Goal: Use online tool/utility: Utilize a website feature to perform a specific function

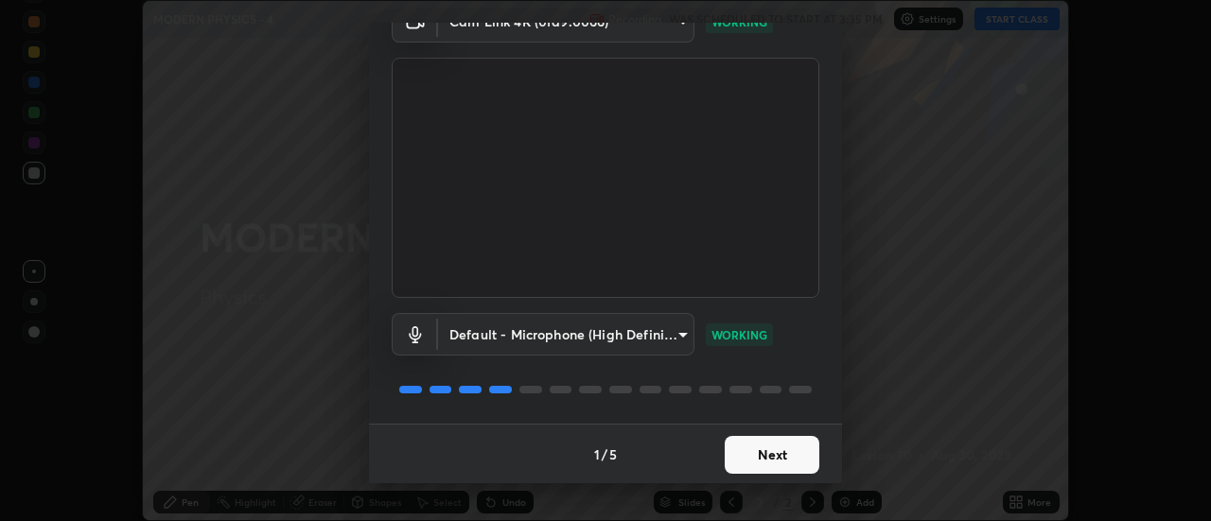
scroll to position [99, 0]
click at [748, 459] on button "Next" at bounding box center [772, 454] width 95 height 38
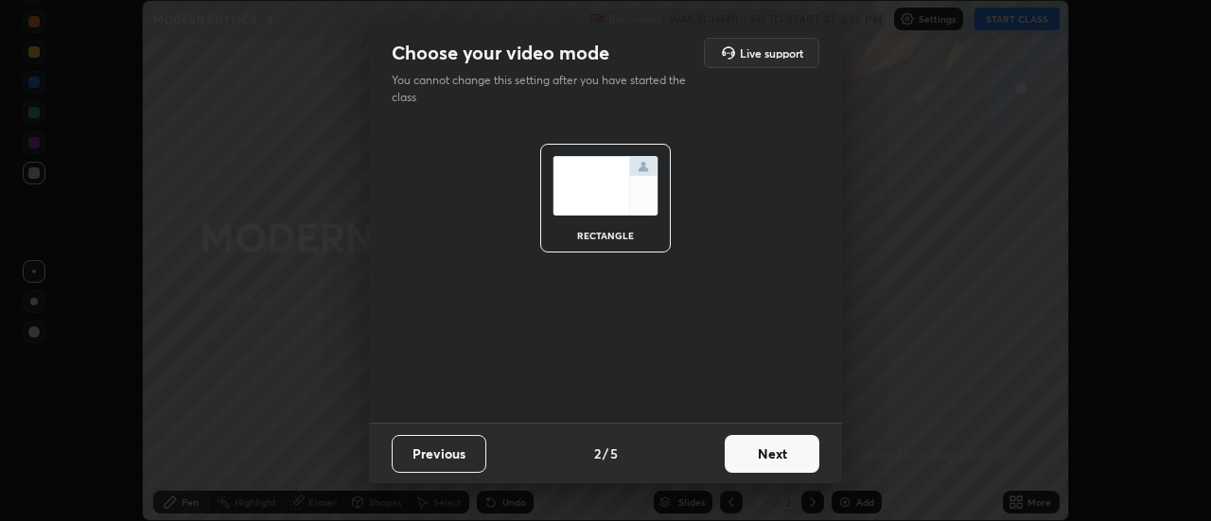
scroll to position [0, 0]
click at [773, 459] on button "Next" at bounding box center [772, 454] width 95 height 38
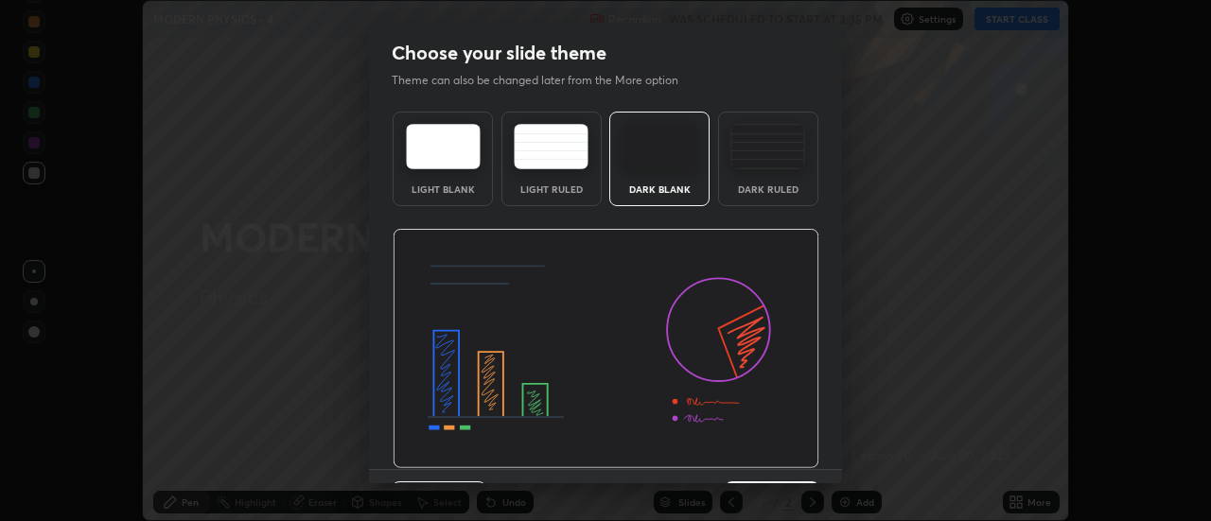
scroll to position [46, 0]
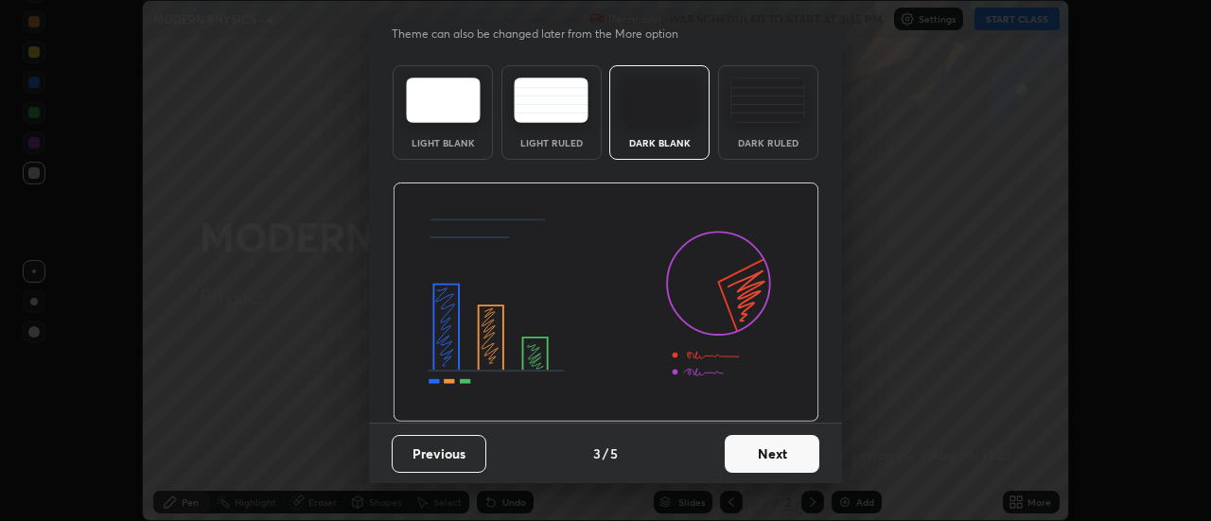
click at [784, 457] on button "Next" at bounding box center [772, 454] width 95 height 38
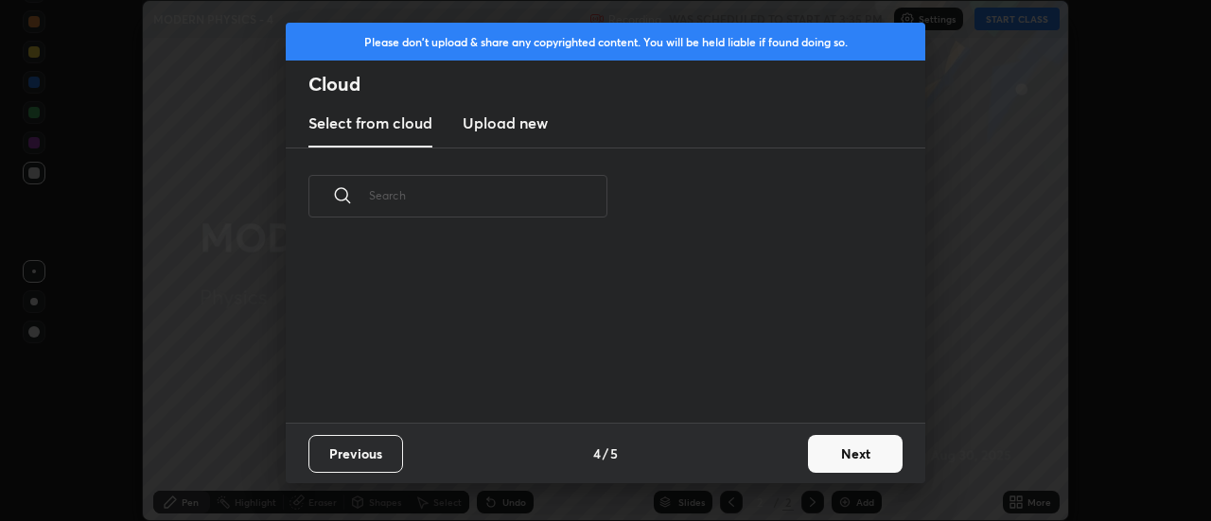
click at [830, 455] on button "Next" at bounding box center [855, 454] width 95 height 38
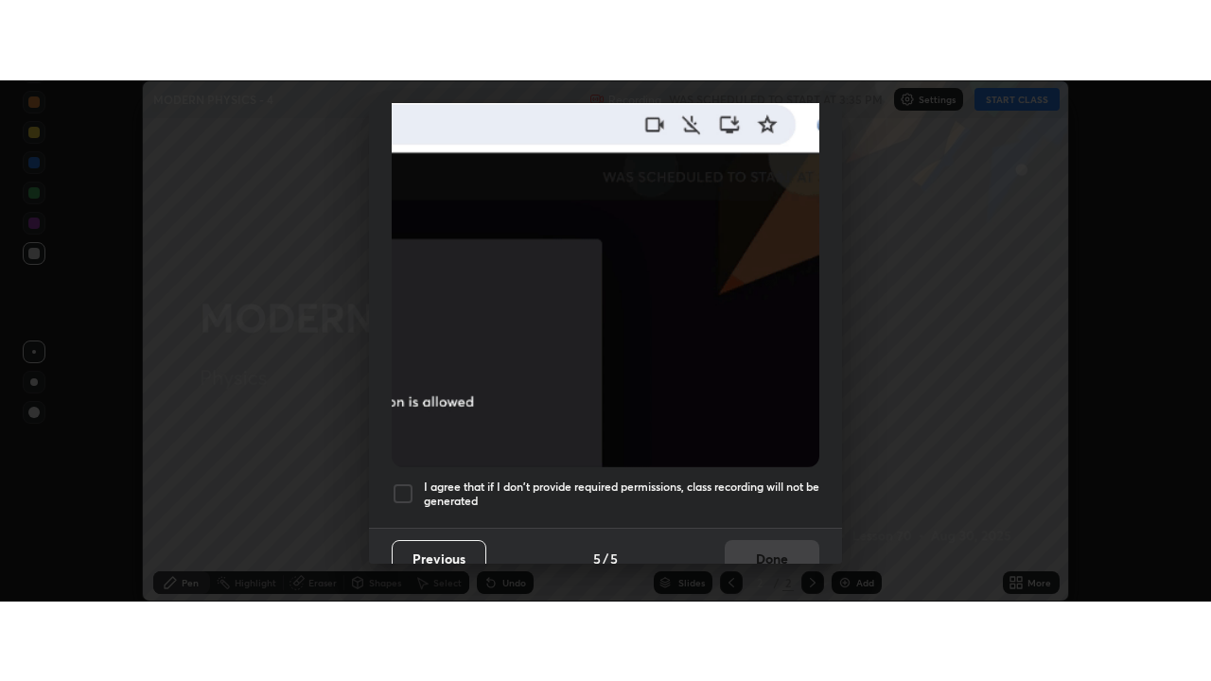
scroll to position [485, 0]
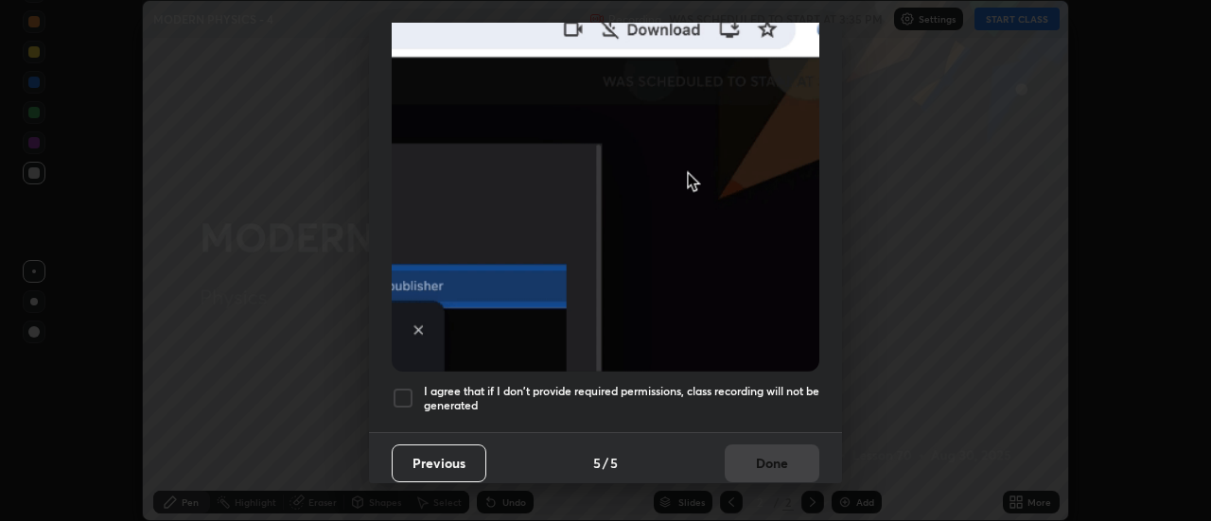
click at [406, 392] on div at bounding box center [403, 398] width 23 height 23
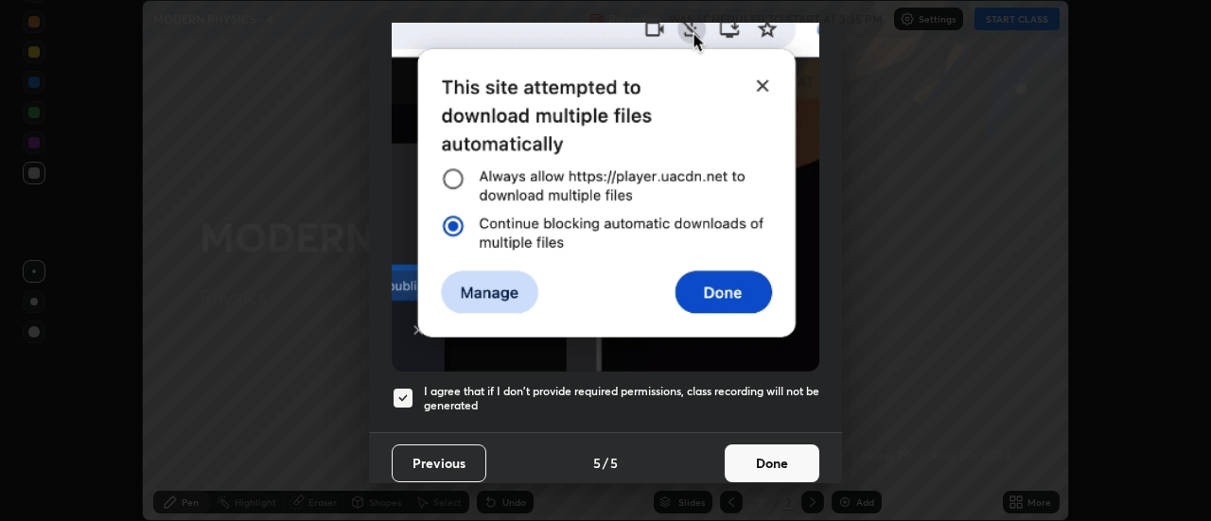
click at [751, 449] on button "Done" at bounding box center [772, 464] width 95 height 38
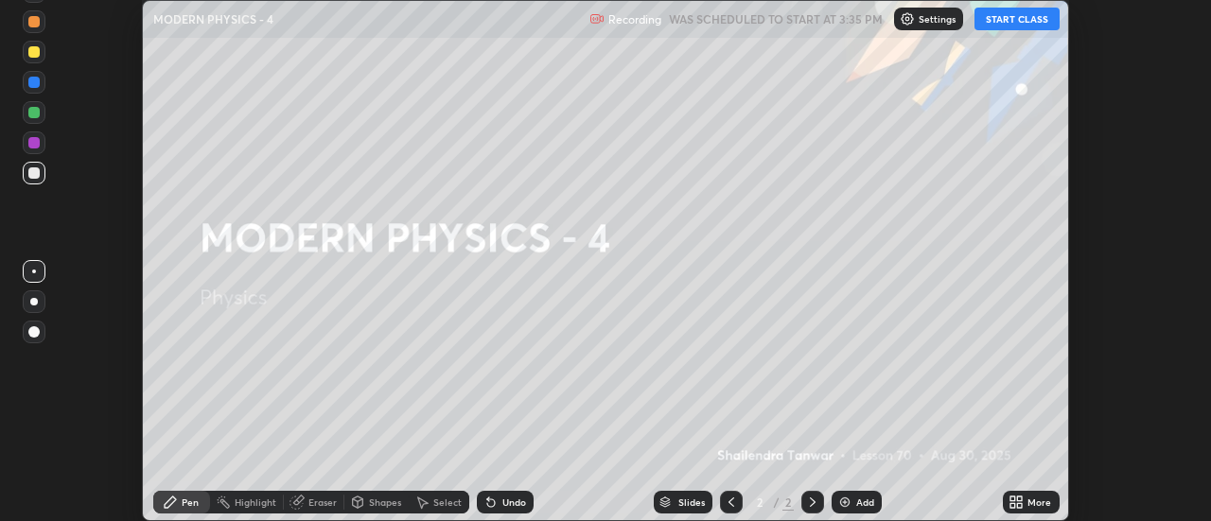
click at [998, 17] on button "START CLASS" at bounding box center [1017, 19] width 85 height 23
click at [42, 304] on div at bounding box center [34, 301] width 23 height 23
click at [1017, 501] on icon at bounding box center [1016, 502] width 15 height 15
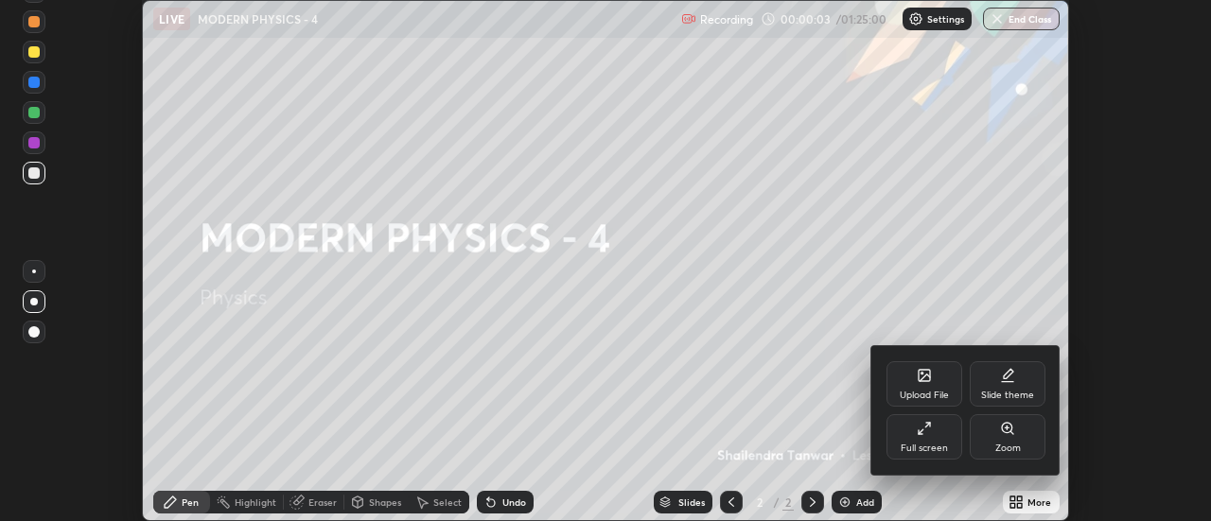
click at [906, 427] on div "Full screen" at bounding box center [925, 436] width 76 height 45
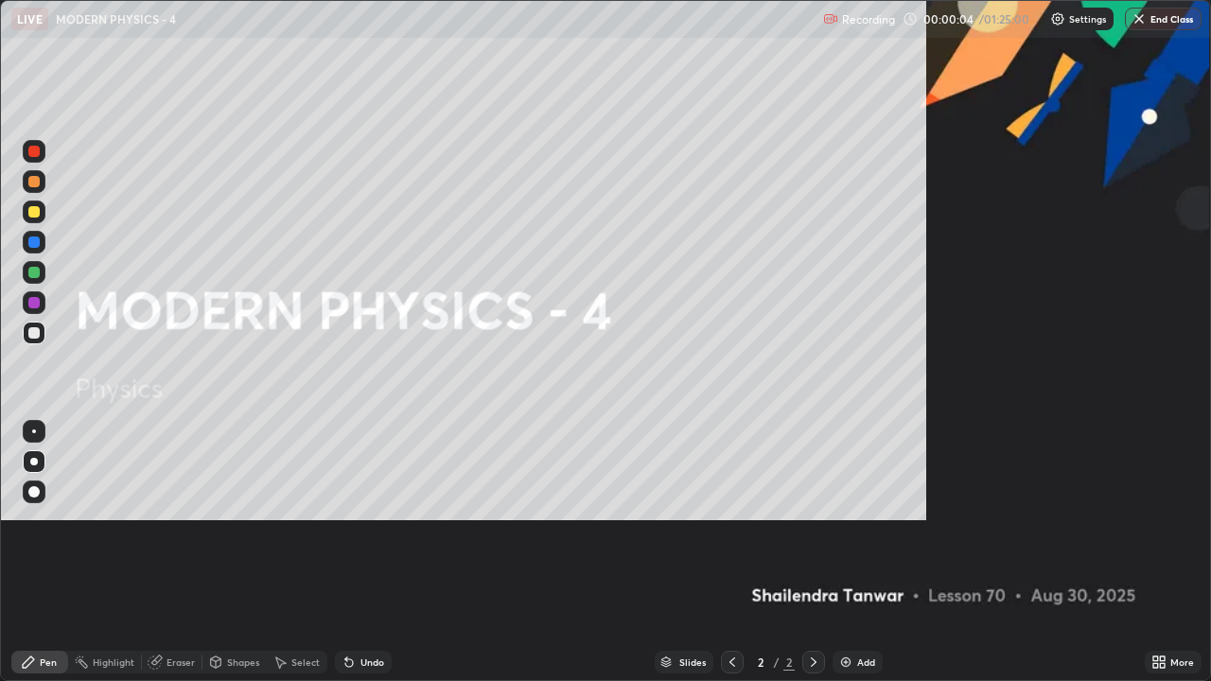
scroll to position [681, 1211]
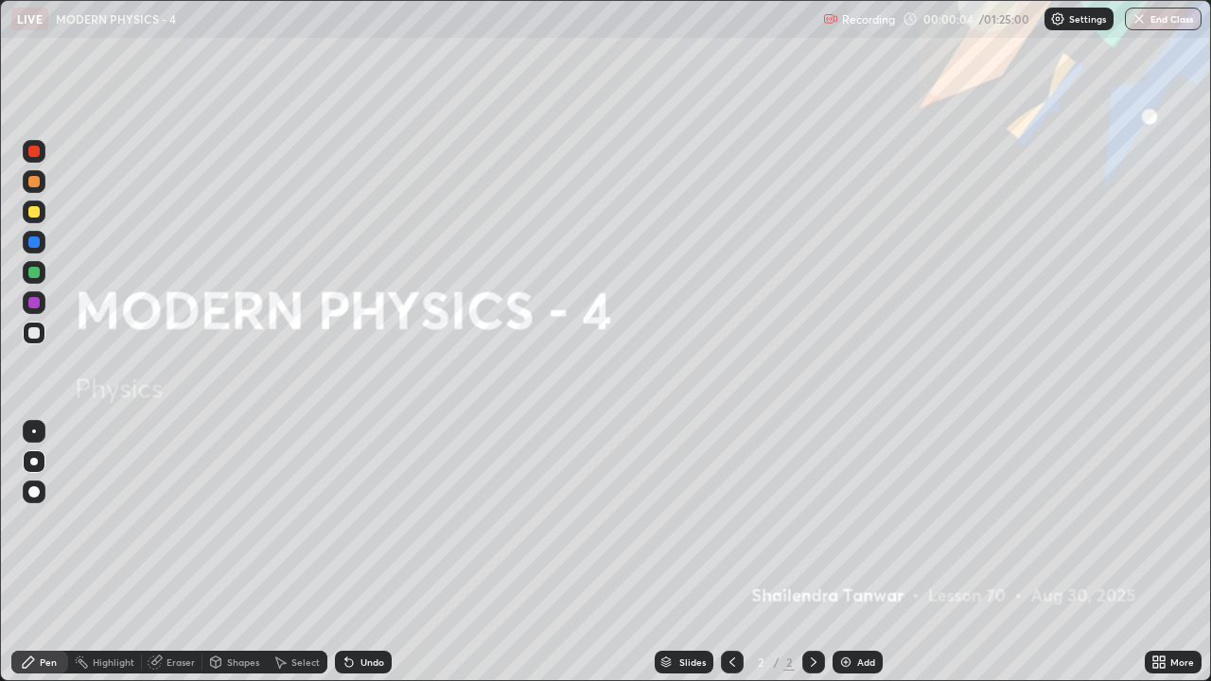
click at [849, 520] on img at bounding box center [845, 662] width 15 height 15
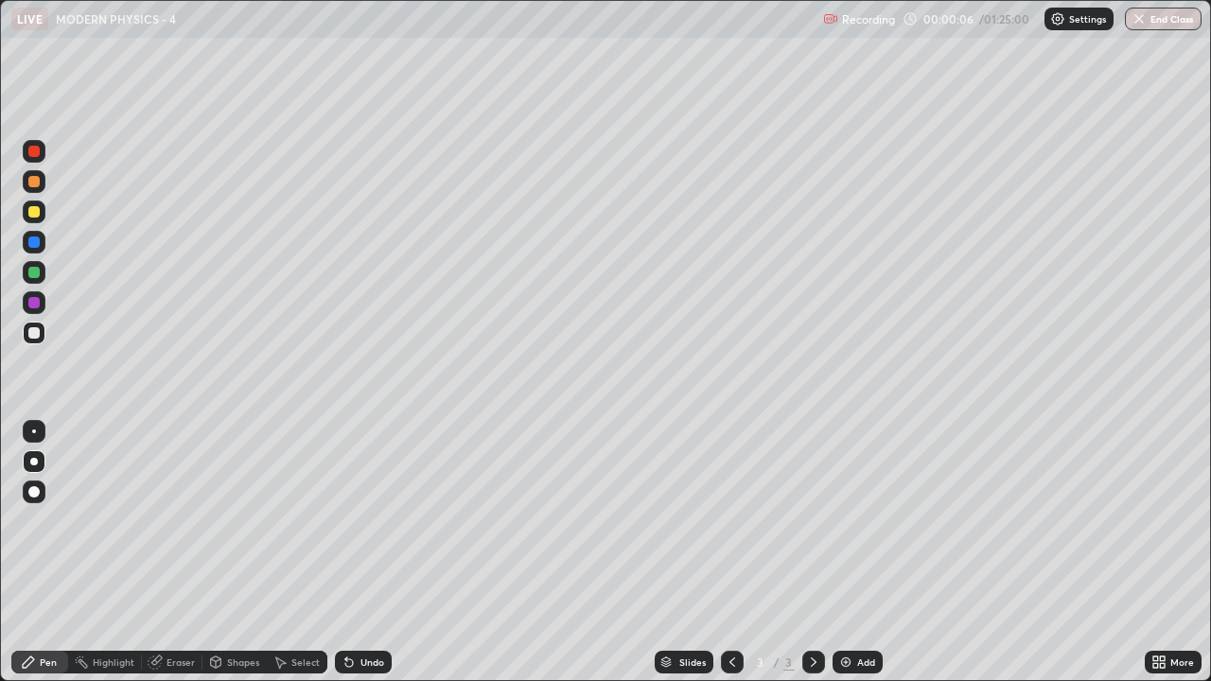
click at [40, 520] on div "Pen" at bounding box center [48, 662] width 17 height 9
click at [34, 520] on icon at bounding box center [28, 662] width 15 height 15
click at [194, 520] on div "Eraser" at bounding box center [172, 662] width 61 height 23
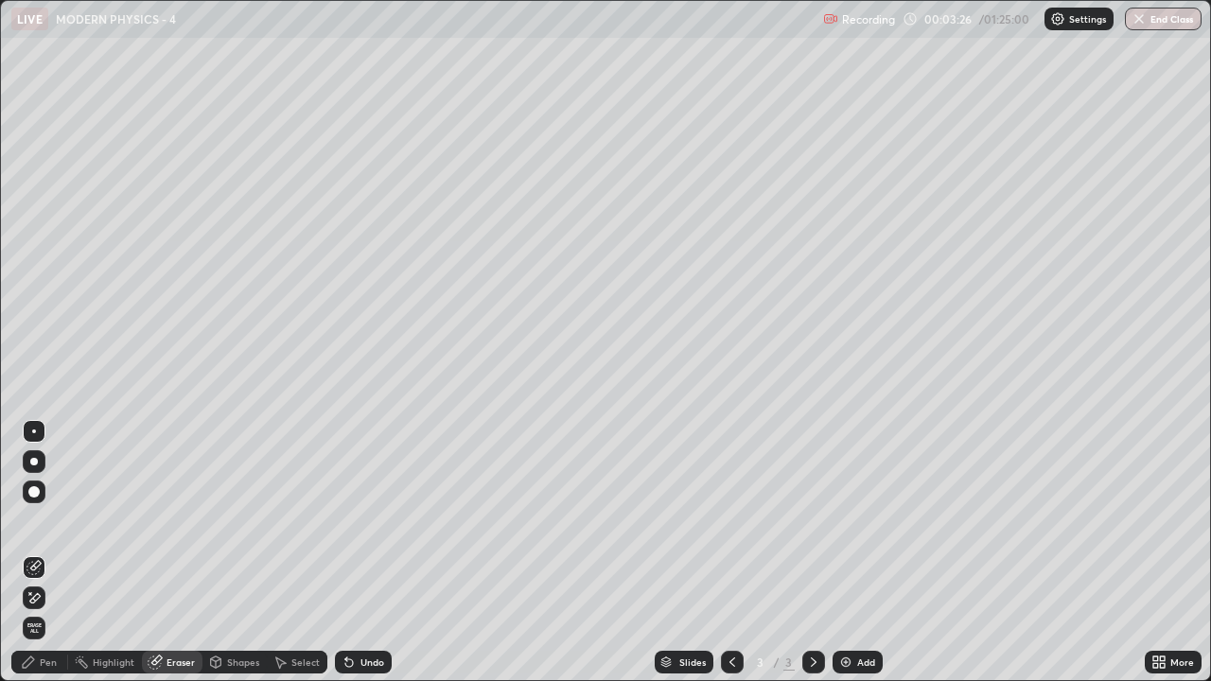
click at [47, 520] on div "Pen" at bounding box center [48, 662] width 17 height 9
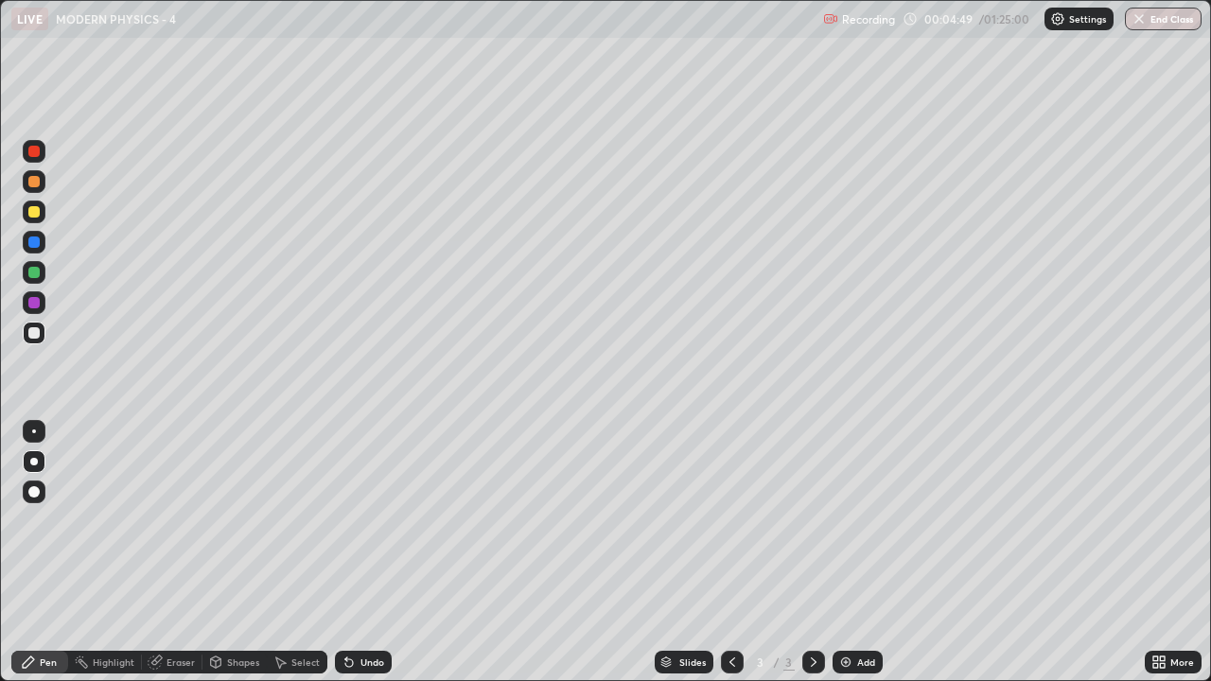
click at [845, 520] on img at bounding box center [845, 662] width 15 height 15
click at [31, 275] on div at bounding box center [33, 272] width 11 height 11
click at [104, 520] on div "Highlight" at bounding box center [114, 662] width 42 height 9
click at [33, 520] on icon at bounding box center [28, 662] width 15 height 15
click at [866, 520] on div "Add" at bounding box center [866, 662] width 18 height 9
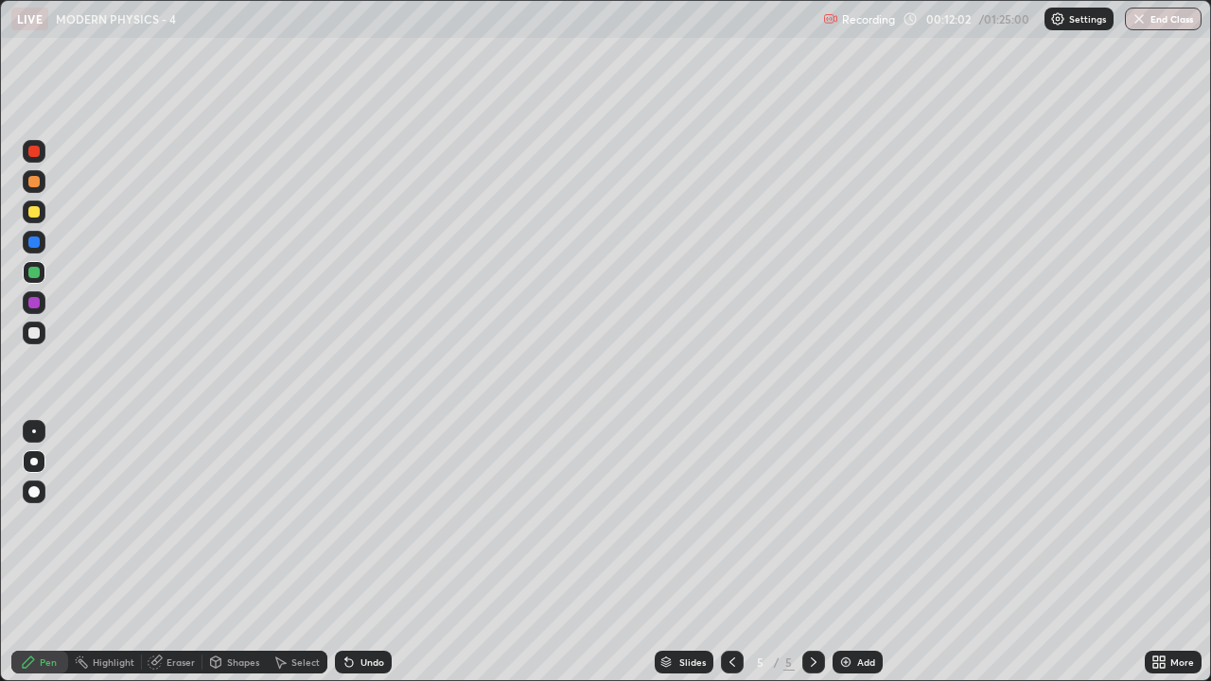
click at [849, 520] on img at bounding box center [845, 662] width 15 height 15
click at [60, 520] on div "Pen" at bounding box center [39, 662] width 57 height 23
click at [33, 333] on div at bounding box center [33, 332] width 11 height 11
click at [844, 520] on img at bounding box center [845, 662] width 15 height 15
click at [851, 520] on img at bounding box center [845, 662] width 15 height 15
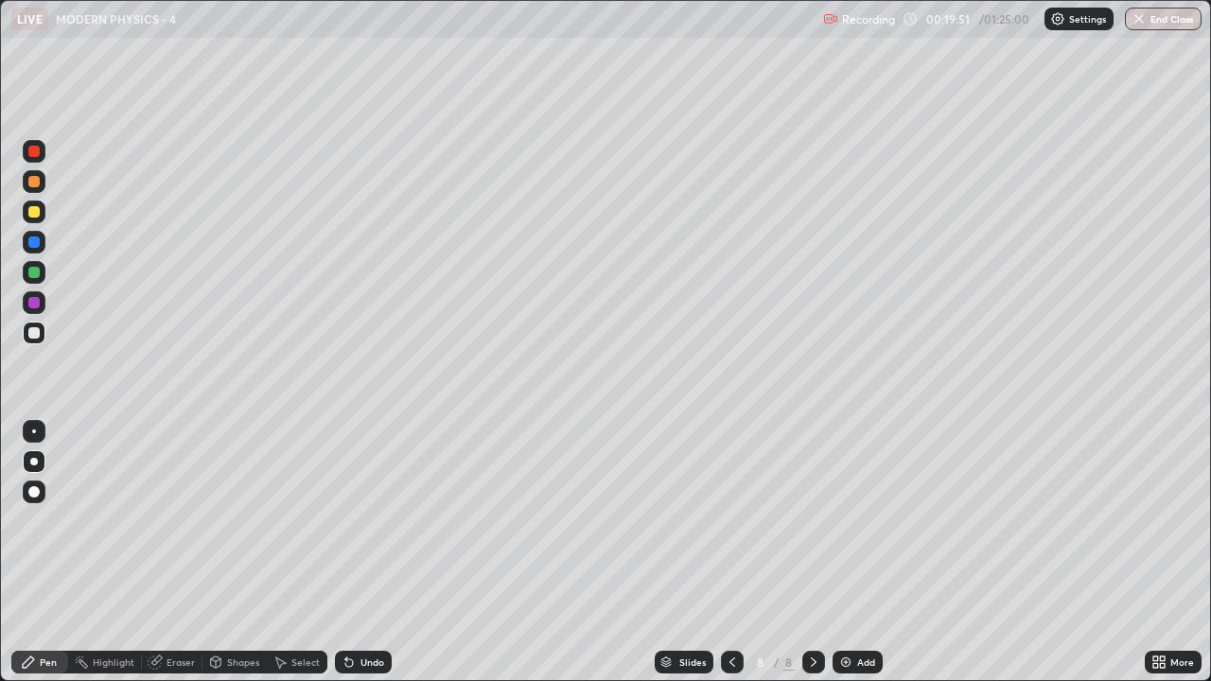
click at [27, 335] on div at bounding box center [34, 333] width 23 height 23
click at [835, 520] on div "Add" at bounding box center [858, 662] width 50 height 23
click at [843, 520] on img at bounding box center [845, 662] width 15 height 15
click at [58, 520] on div "Pen" at bounding box center [39, 662] width 57 height 23
click at [33, 185] on div at bounding box center [33, 181] width 11 height 11
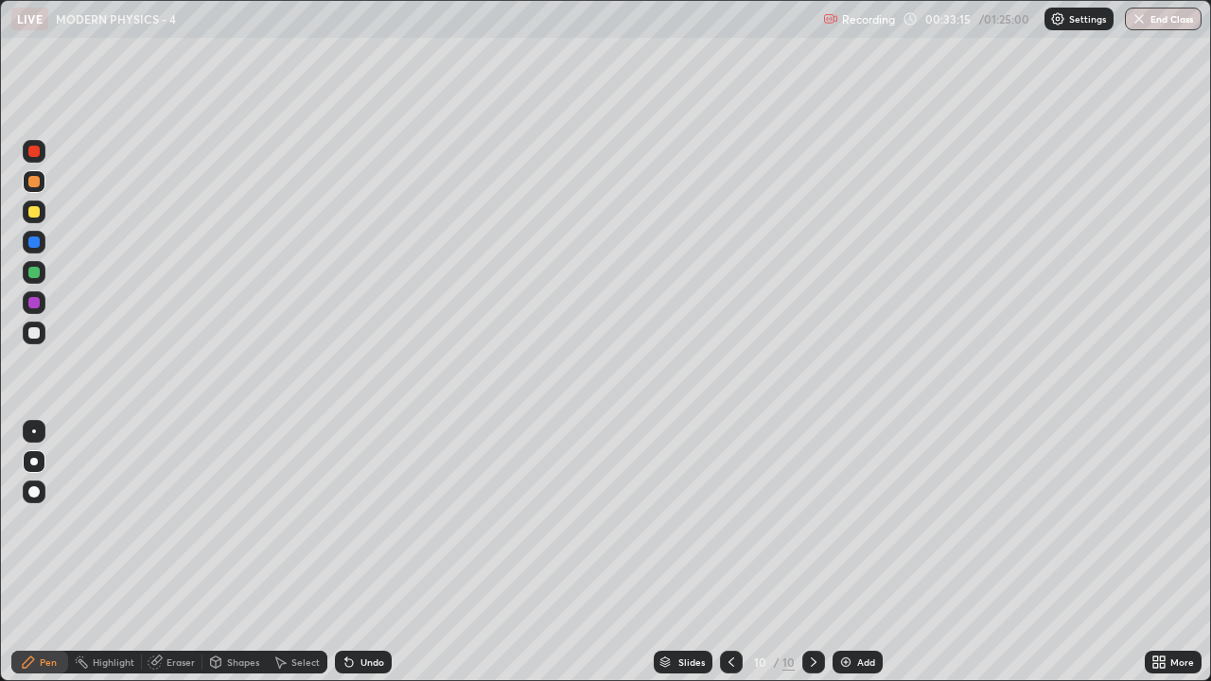
click at [33, 219] on div at bounding box center [34, 212] width 23 height 23
click at [126, 520] on div "Highlight" at bounding box center [114, 662] width 42 height 9
click at [48, 520] on div "Pen" at bounding box center [48, 662] width 17 height 9
click at [852, 520] on img at bounding box center [845, 662] width 15 height 15
click at [729, 520] on icon at bounding box center [732, 662] width 15 height 15
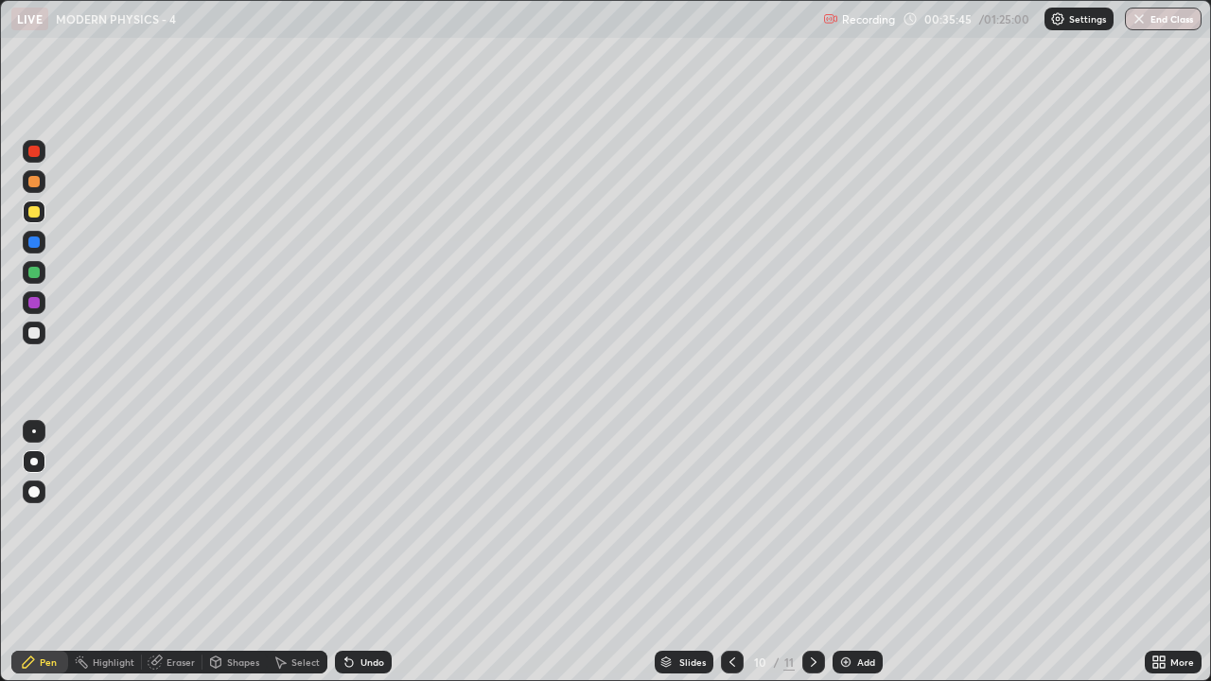
click at [812, 520] on icon at bounding box center [813, 662] width 15 height 15
click at [36, 273] on div at bounding box center [33, 272] width 11 height 11
click at [37, 214] on div at bounding box center [33, 211] width 11 height 11
click at [33, 334] on div at bounding box center [33, 332] width 11 height 11
click at [377, 520] on div "Undo" at bounding box center [363, 662] width 57 height 23
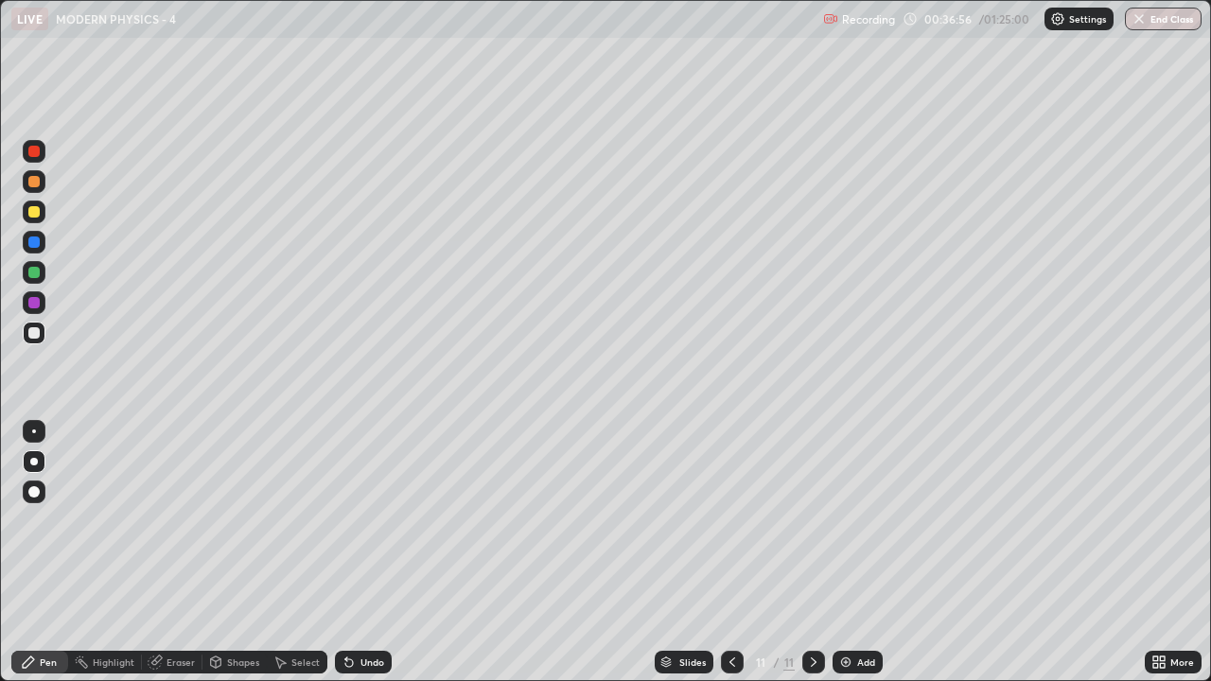
click at [373, 520] on div "Undo" at bounding box center [372, 662] width 24 height 9
click at [362, 520] on div "Undo" at bounding box center [372, 662] width 24 height 9
click at [367, 520] on div "Undo" at bounding box center [372, 662] width 24 height 9
click at [36, 221] on div at bounding box center [34, 212] width 23 height 23
click at [345, 520] on icon at bounding box center [346, 659] width 2 height 2
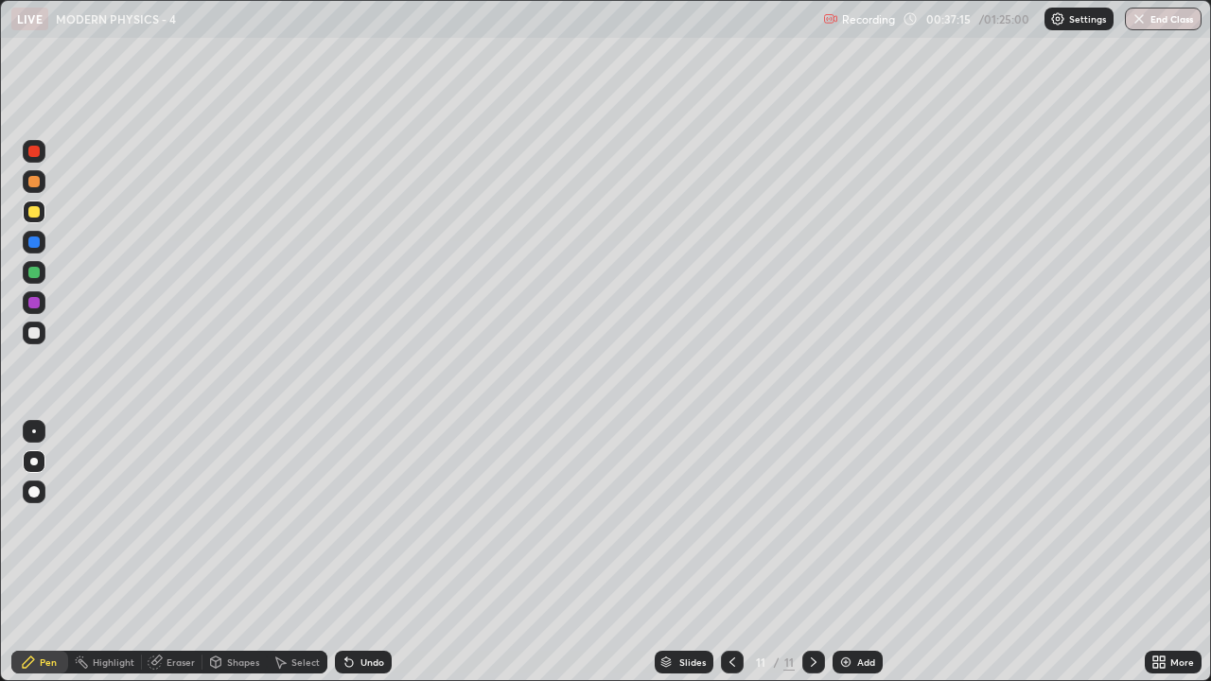
click at [345, 520] on icon at bounding box center [349, 663] width 8 height 8
click at [343, 520] on div "Undo" at bounding box center [363, 662] width 57 height 23
click at [30, 338] on div at bounding box center [34, 333] width 23 height 23
click at [849, 520] on img at bounding box center [845, 662] width 15 height 15
click at [31, 341] on div at bounding box center [34, 333] width 23 height 23
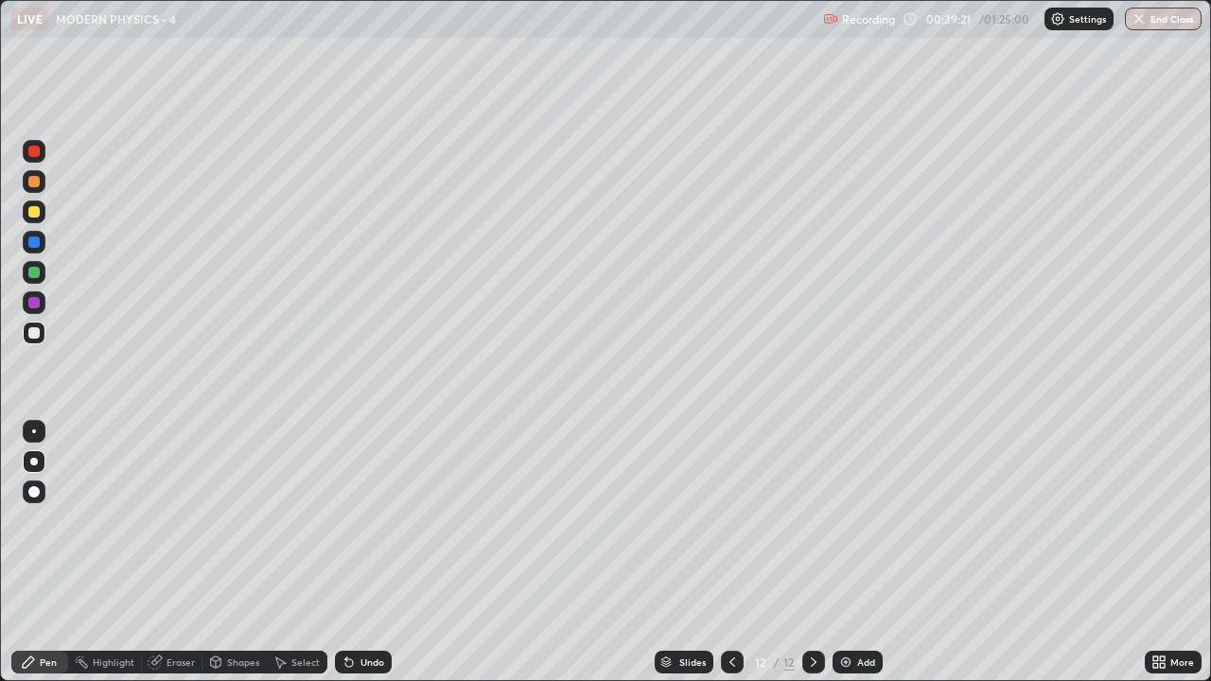
click at [368, 520] on div "Undo" at bounding box center [372, 662] width 24 height 9
click at [37, 274] on div at bounding box center [33, 272] width 11 height 11
click at [33, 338] on div at bounding box center [33, 332] width 11 height 11
click at [29, 212] on div at bounding box center [33, 211] width 11 height 11
click at [120, 520] on div "Highlight" at bounding box center [114, 662] width 42 height 9
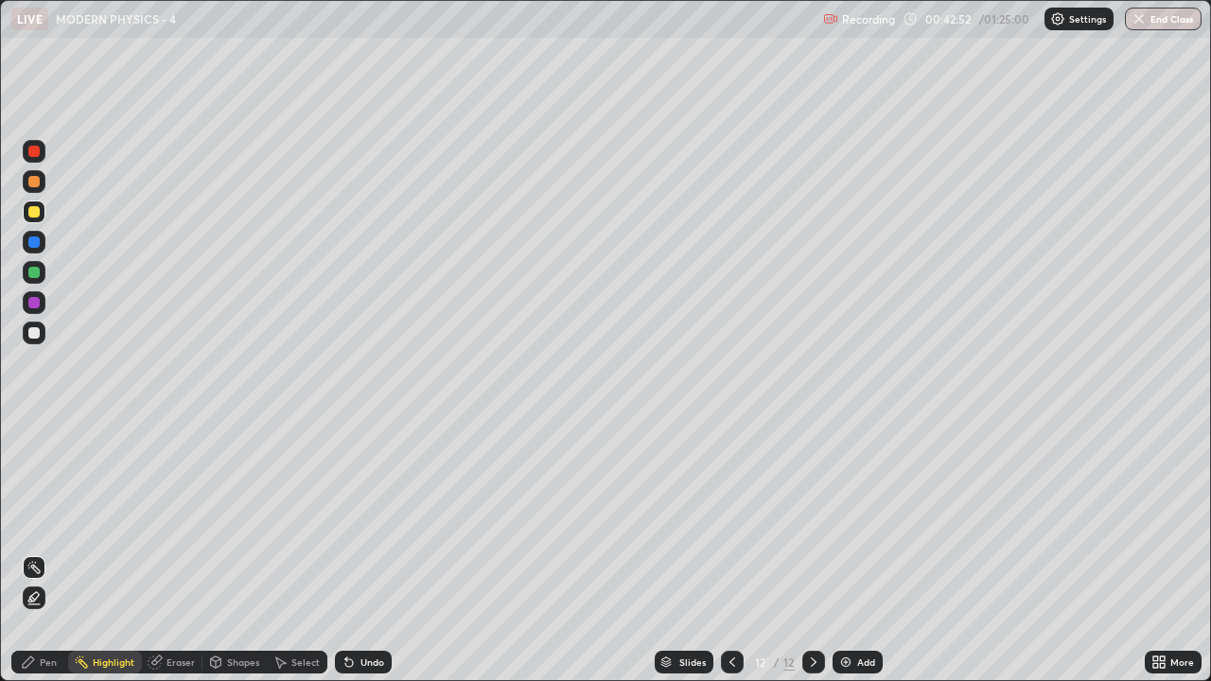
click at [869, 520] on div "Add" at bounding box center [866, 662] width 18 height 9
click at [52, 520] on div "Pen" at bounding box center [48, 662] width 17 height 9
click at [735, 520] on icon at bounding box center [732, 662] width 15 height 15
click at [738, 520] on div at bounding box center [732, 662] width 23 height 23
click at [740, 520] on div at bounding box center [732, 662] width 23 height 23
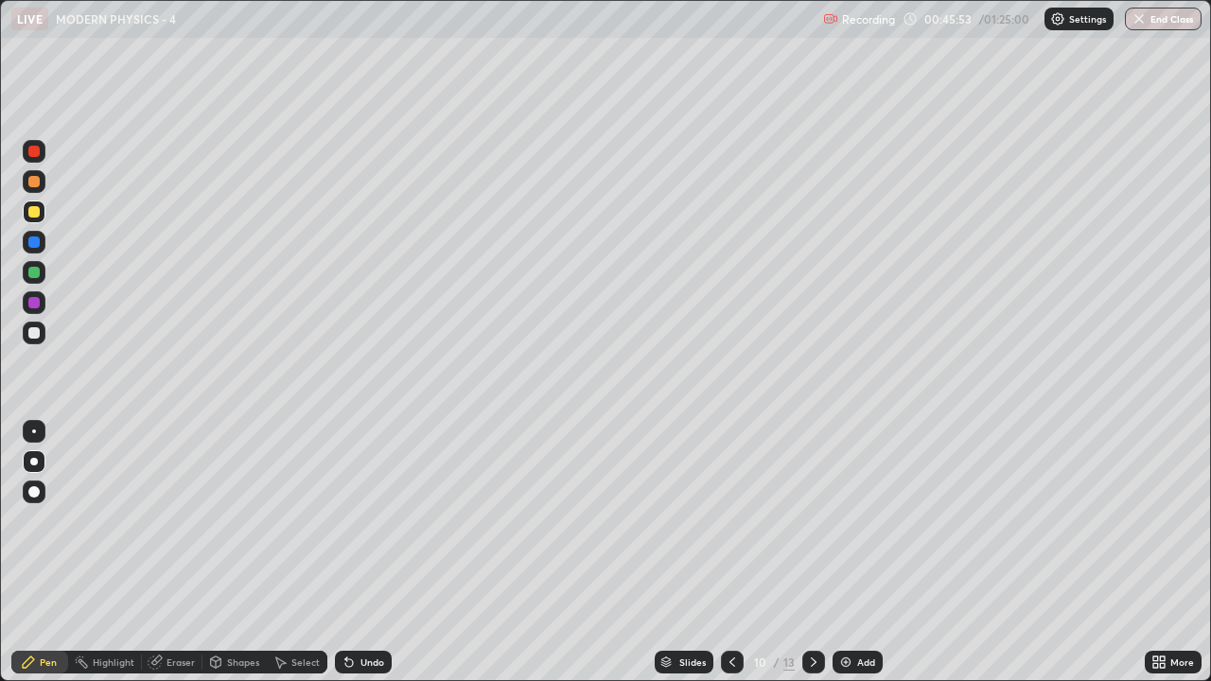
click at [812, 520] on icon at bounding box center [813, 662] width 15 height 15
click at [821, 520] on div at bounding box center [813, 662] width 23 height 23
click at [820, 520] on div at bounding box center [813, 662] width 23 height 23
click at [862, 520] on div "Add" at bounding box center [866, 662] width 18 height 9
click at [35, 342] on div at bounding box center [34, 333] width 23 height 23
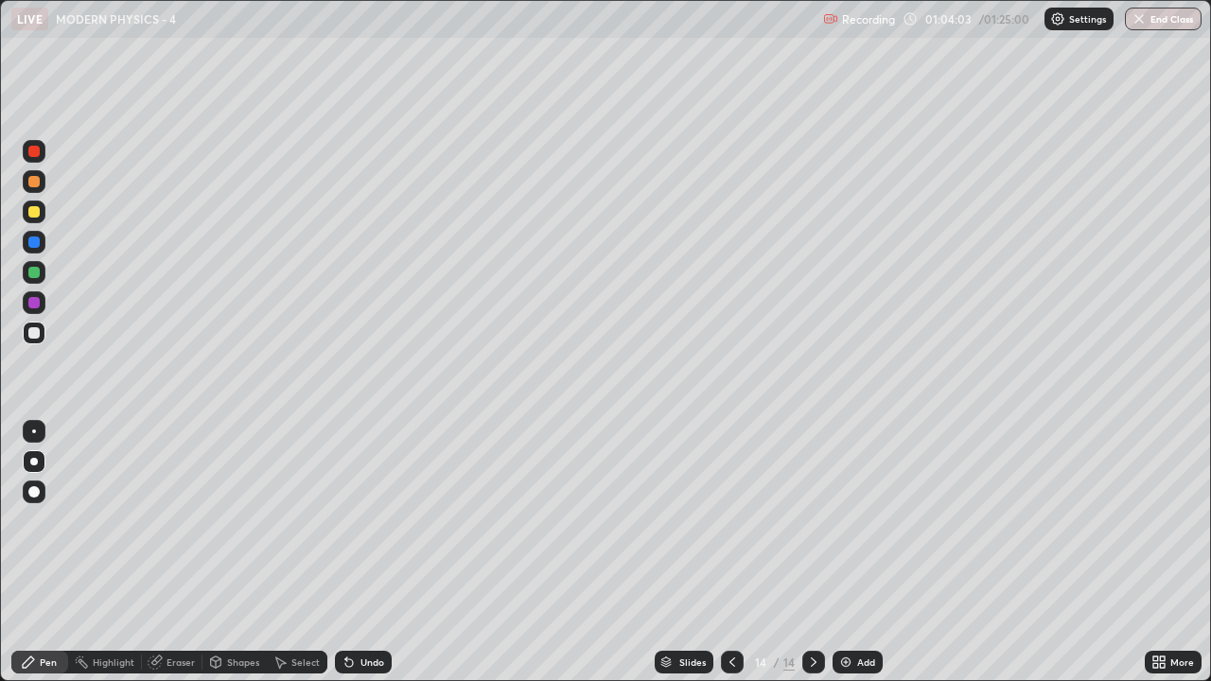
click at [852, 520] on div "Add" at bounding box center [858, 662] width 50 height 23
click at [31, 212] on div at bounding box center [33, 211] width 11 height 11
click at [236, 520] on div "Shapes" at bounding box center [243, 662] width 32 height 9
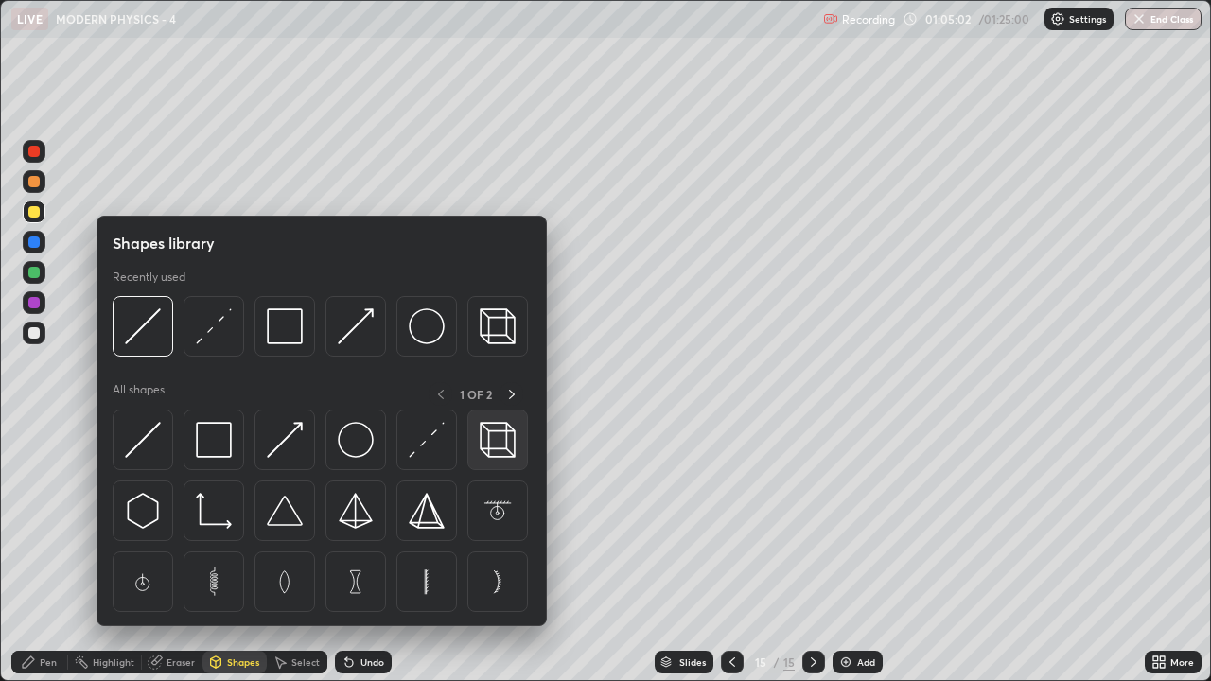
click at [492, 448] on img at bounding box center [498, 440] width 36 height 36
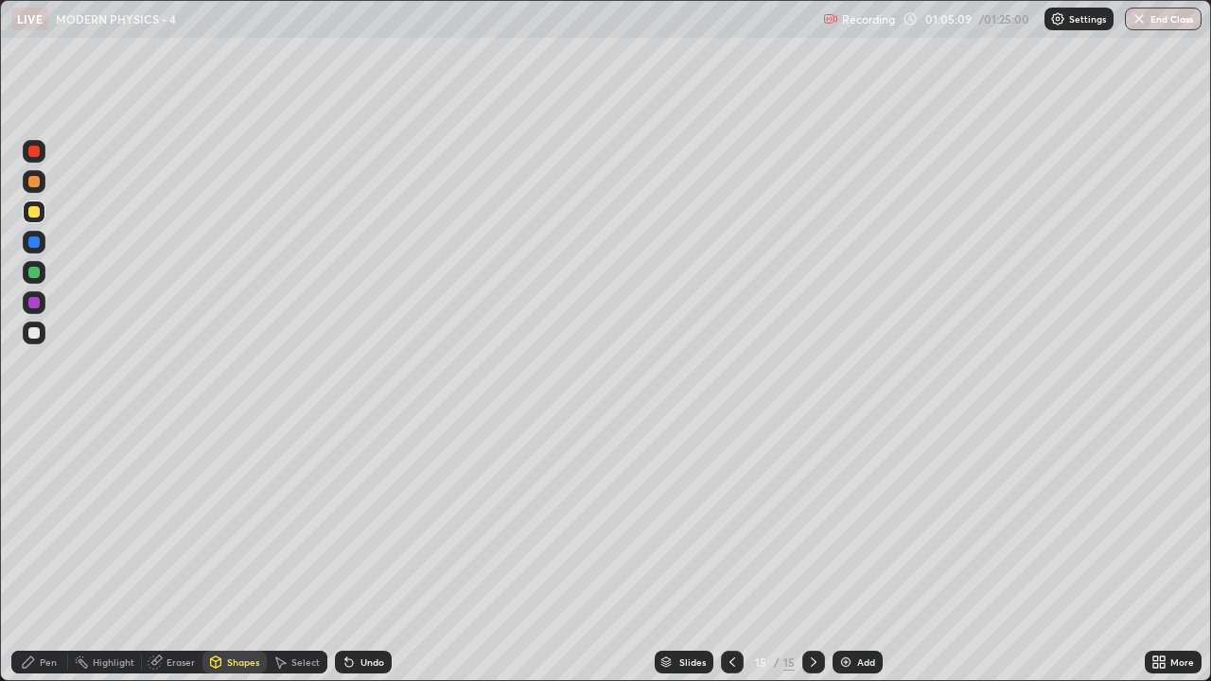
click at [360, 520] on div "Undo" at bounding box center [372, 662] width 24 height 9
click at [28, 332] on div at bounding box center [33, 332] width 11 height 11
click at [37, 520] on div "Pen" at bounding box center [39, 662] width 57 height 23
click at [34, 213] on div at bounding box center [33, 211] width 11 height 11
click at [33, 274] on div at bounding box center [33, 272] width 11 height 11
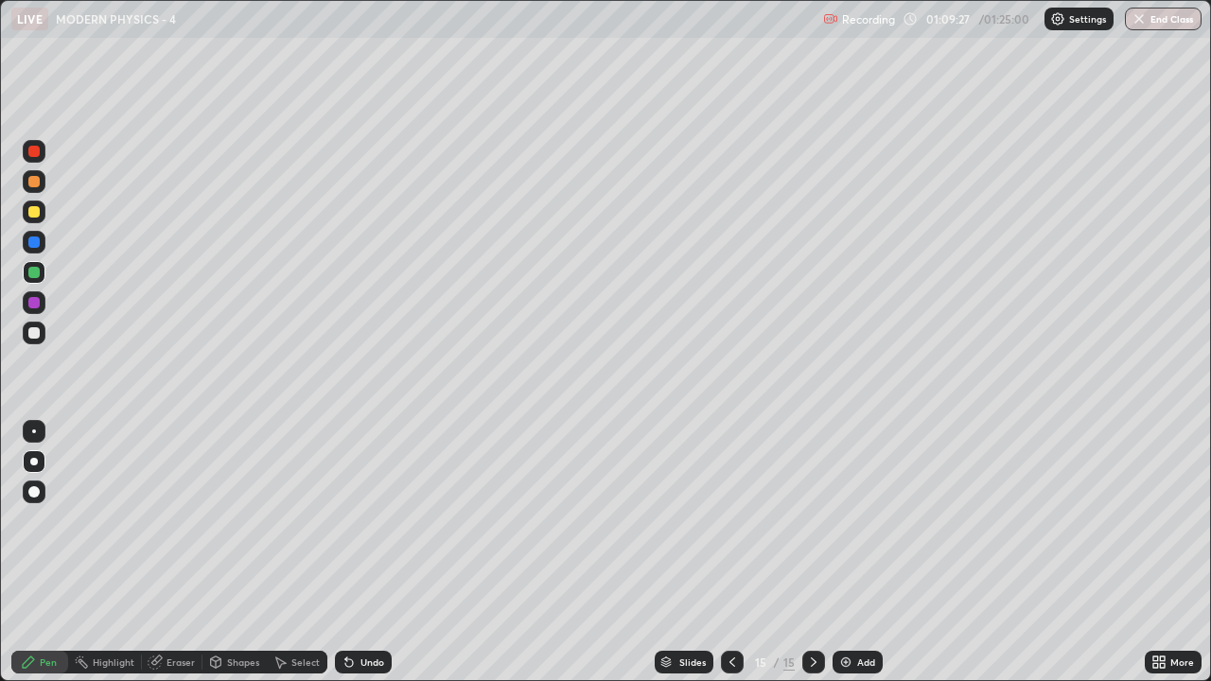
click at [368, 520] on div "Undo" at bounding box center [363, 662] width 57 height 23
click at [367, 520] on div "Undo" at bounding box center [372, 662] width 24 height 9
click at [28, 336] on div at bounding box center [33, 332] width 11 height 11
click at [35, 178] on div at bounding box center [33, 181] width 11 height 11
click at [33, 277] on div at bounding box center [33, 272] width 11 height 11
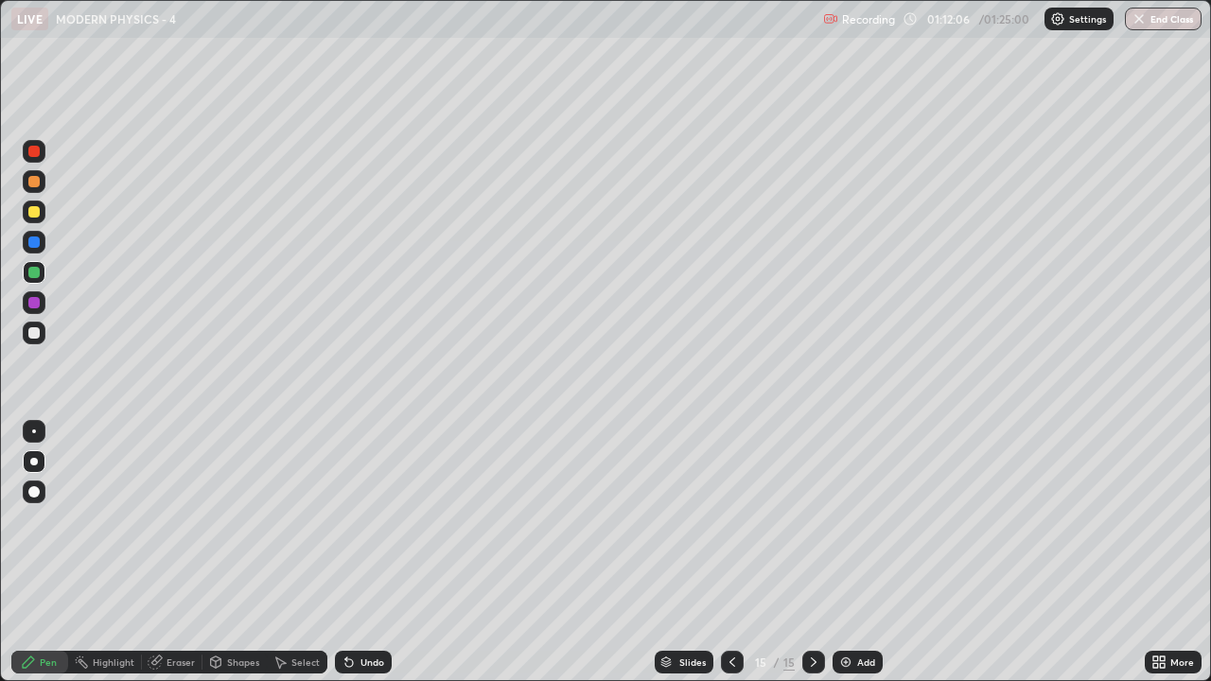
click at [34, 243] on div at bounding box center [33, 242] width 11 height 11
click at [1167, 22] on button "End Class" at bounding box center [1164, 19] width 75 height 23
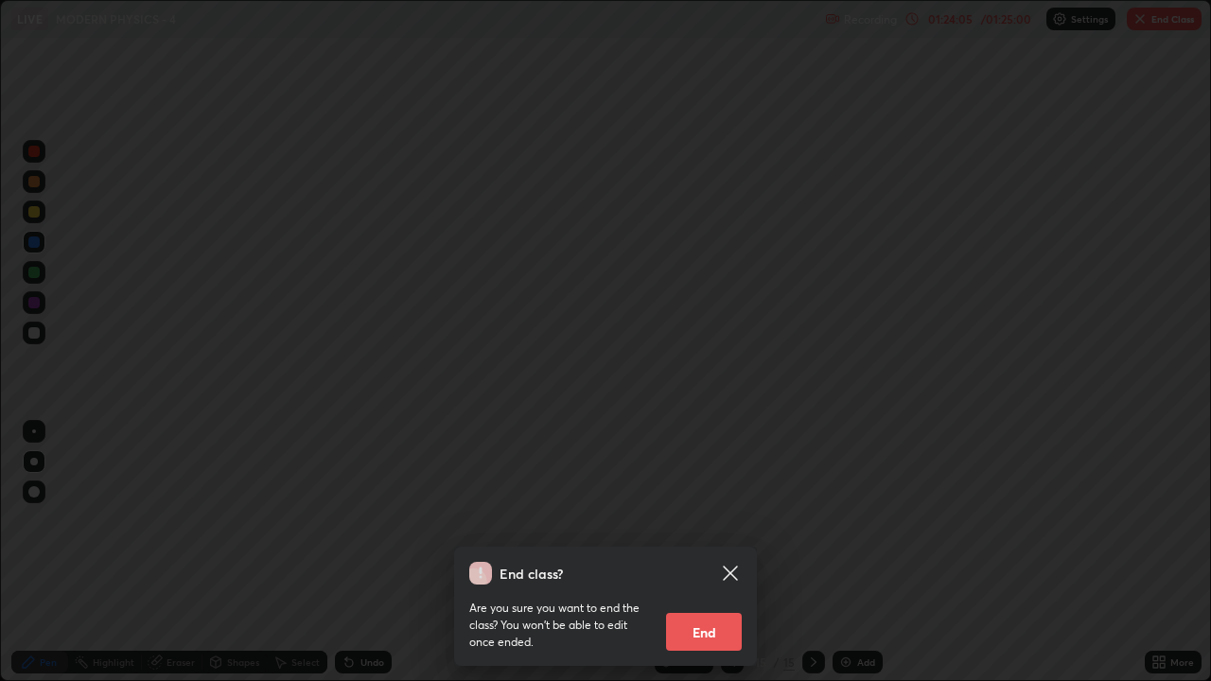
click at [713, 520] on button "End" at bounding box center [704, 632] width 76 height 38
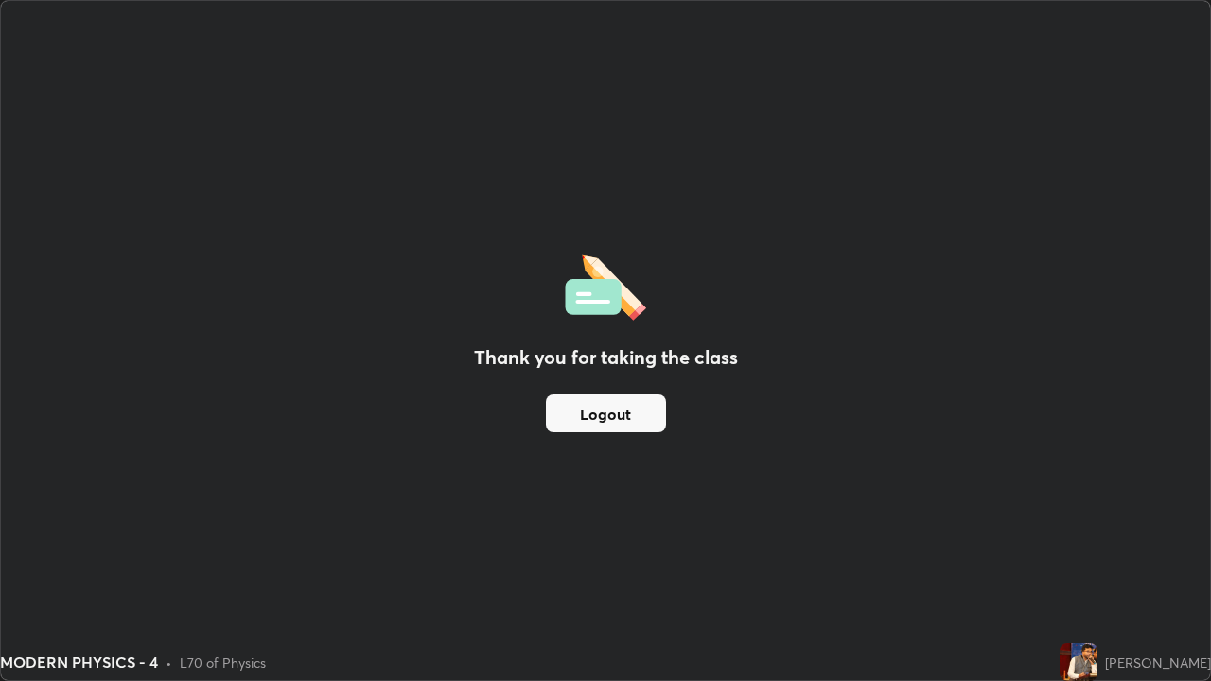
click at [652, 411] on button "Logout" at bounding box center [606, 414] width 120 height 38
